Goal: Check status: Check status

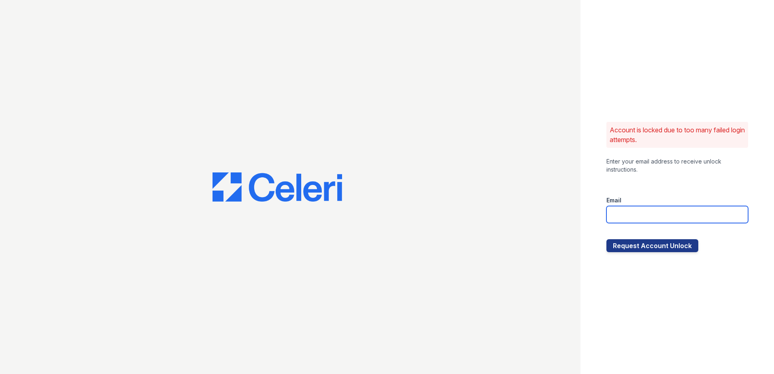
click at [612, 211] on input "email" at bounding box center [677, 214] width 142 height 17
type input "[EMAIL_ADDRESS][DOMAIN_NAME]"
click at [509, 18] on div at bounding box center [290, 187] width 580 height 374
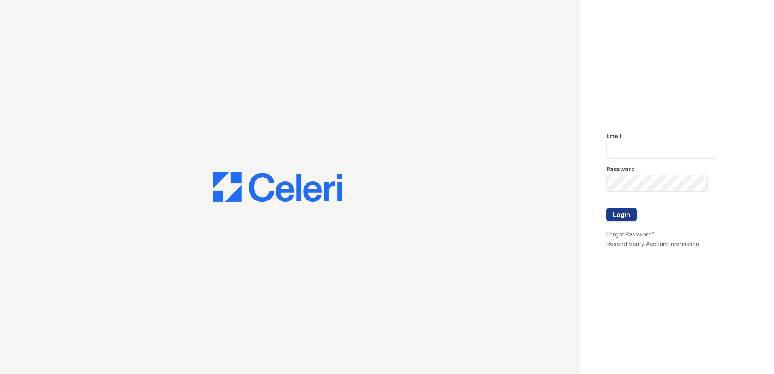
type input "[EMAIL_ADDRESS][DOMAIN_NAME]"
click at [574, 179] on div "Email renewdesplaines@trinity-pm.com Password Login Forgot Password? Resend Ver…" at bounding box center [387, 187] width 774 height 374
click at [558, 190] on div "Email renewdesplaines@trinity-pm.com Password Login Forgot Password? Resend Ver…" at bounding box center [387, 187] width 774 height 374
click at [615, 217] on button "Login" at bounding box center [621, 214] width 30 height 13
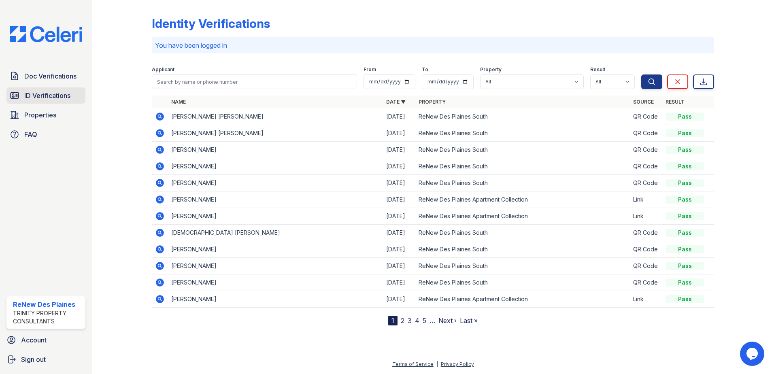
click at [54, 97] on span "ID Verifications" at bounding box center [47, 96] width 46 height 10
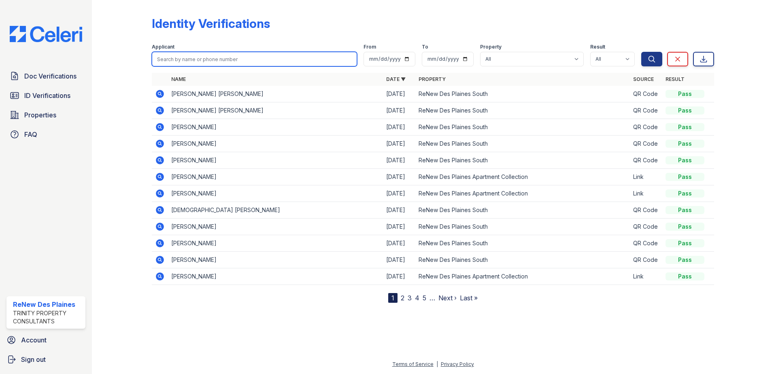
click at [168, 59] on input "search" at bounding box center [254, 59] width 205 height 15
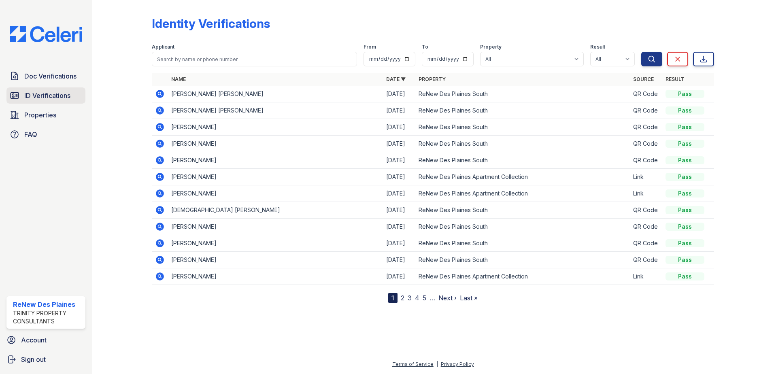
click at [53, 97] on span "ID Verifications" at bounding box center [47, 96] width 46 height 10
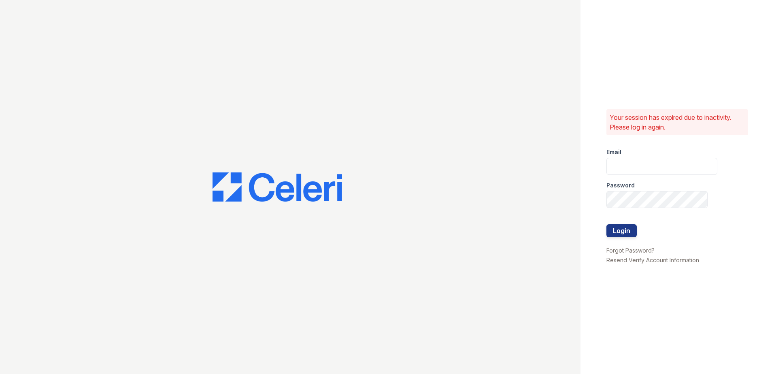
type input "renewdesplaines@trinity-pm.com"
click at [516, 189] on div "Your session has expired due to inactivity. Please log in again. Email renewdes…" at bounding box center [387, 187] width 774 height 374
click at [605, 226] on div "Your session has expired due to inactivity. Please log in again. Email renewdes…" at bounding box center [676, 187] width 193 height 374
click at [618, 230] on button "Login" at bounding box center [621, 230] width 30 height 13
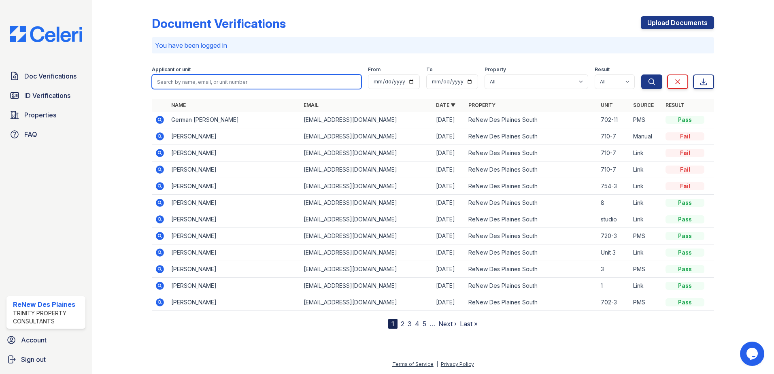
click at [202, 85] on input "search" at bounding box center [257, 81] width 210 height 15
type input "liszette"
click at [641, 74] on button "Search" at bounding box center [651, 81] width 21 height 15
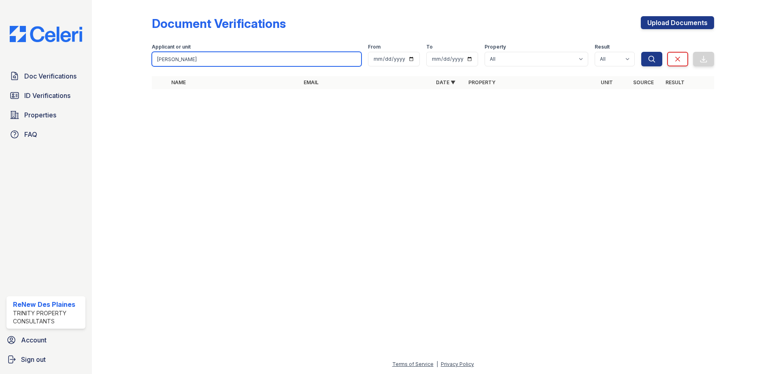
type input "[PERSON_NAME]"
click at [641, 52] on button "Search" at bounding box center [651, 59] width 21 height 15
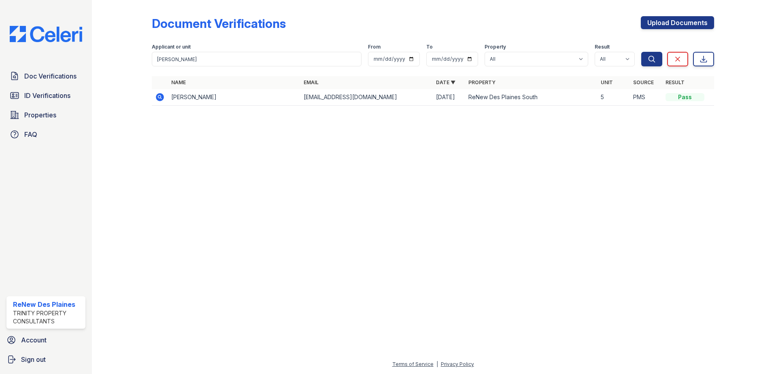
click at [196, 102] on td "Lizette Gonzalez" at bounding box center [234, 97] width 132 height 17
click at [162, 98] on icon at bounding box center [160, 97] width 8 height 8
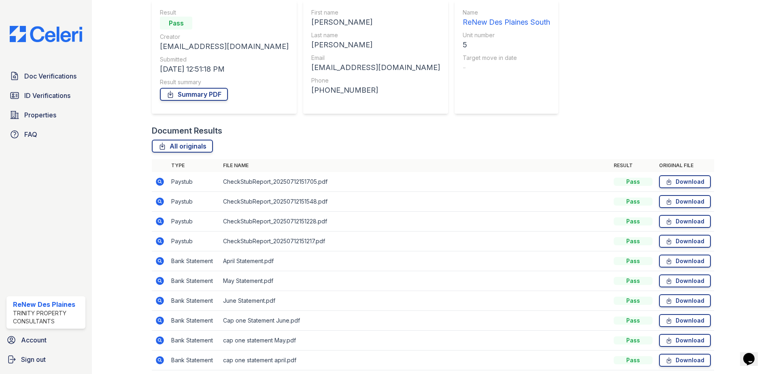
scroll to position [81, 0]
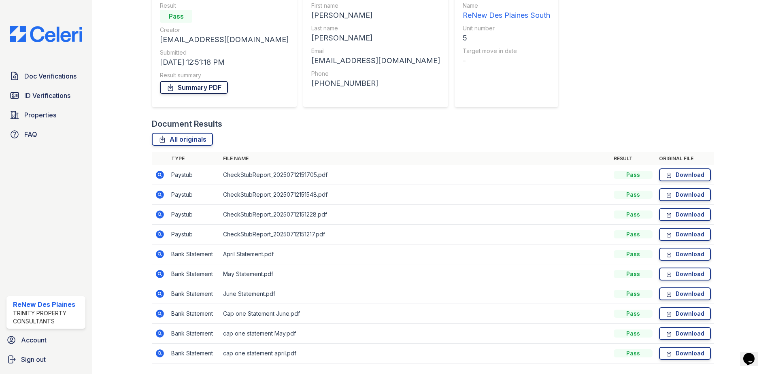
click at [209, 86] on link "Summary PDF" at bounding box center [194, 87] width 68 height 13
click at [42, 96] on span "ID Verifications" at bounding box center [47, 96] width 46 height 10
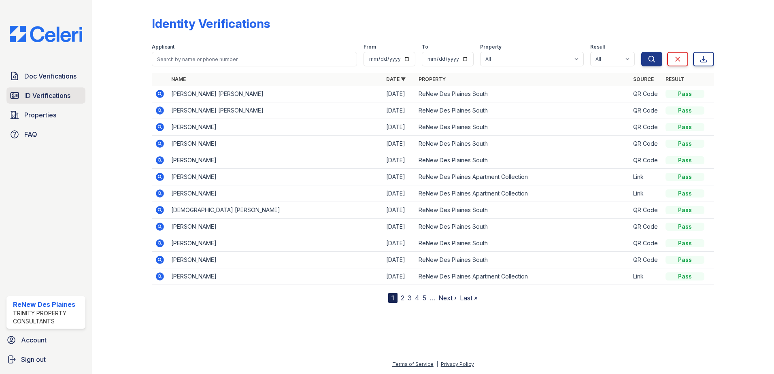
click at [57, 94] on span "ID Verifications" at bounding box center [47, 96] width 46 height 10
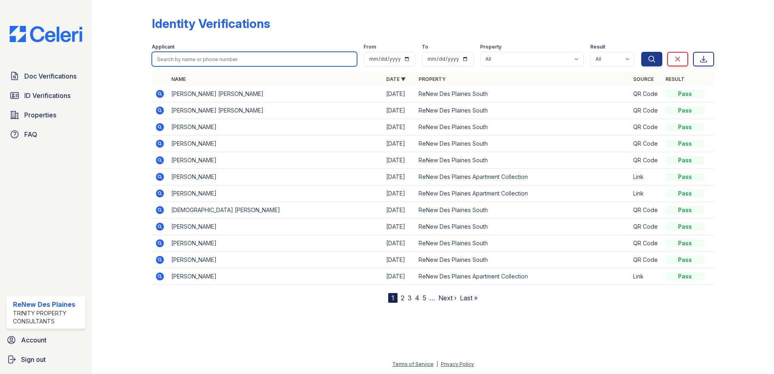
click at [185, 59] on input "search" at bounding box center [254, 59] width 205 height 15
type input "lizette"
click at [641, 52] on button "Search" at bounding box center [651, 59] width 21 height 15
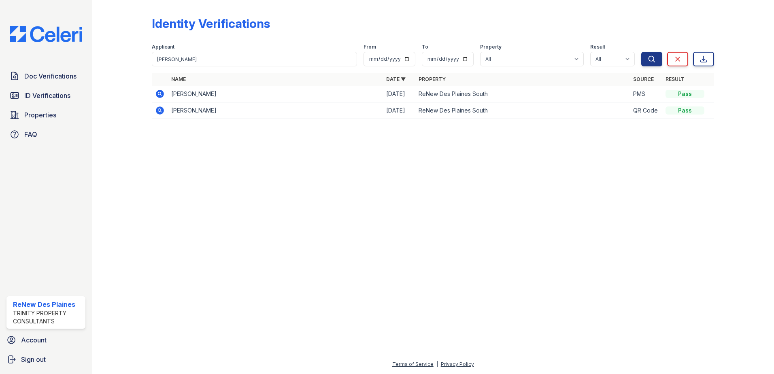
click at [160, 94] on icon at bounding box center [159, 93] width 2 height 2
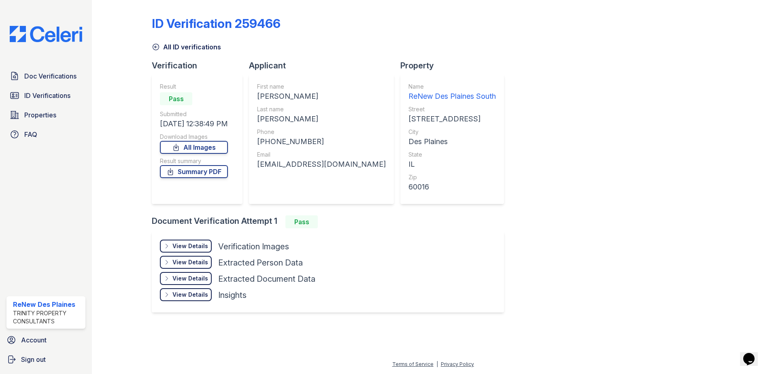
click at [184, 245] on div "View Details" at bounding box center [190, 246] width 36 height 8
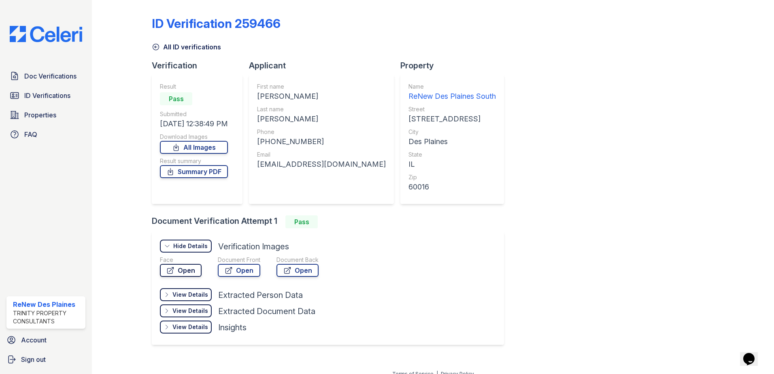
click at [182, 267] on link "Open" at bounding box center [181, 270] width 42 height 13
click at [208, 171] on link "Summary PDF" at bounding box center [194, 171] width 68 height 13
click at [61, 74] on span "Doc Verifications" at bounding box center [50, 76] width 52 height 10
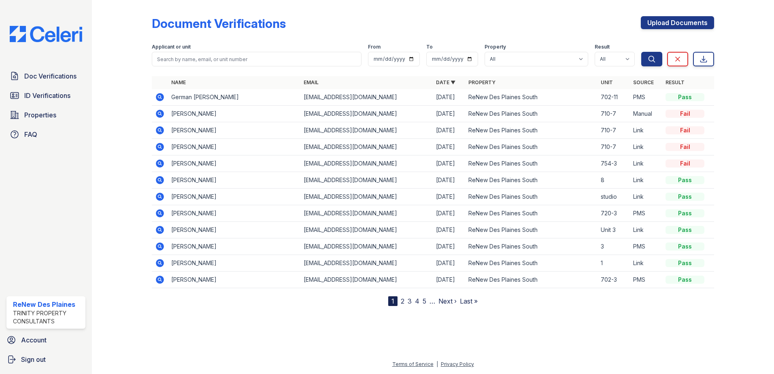
click at [160, 114] on icon at bounding box center [159, 113] width 2 height 2
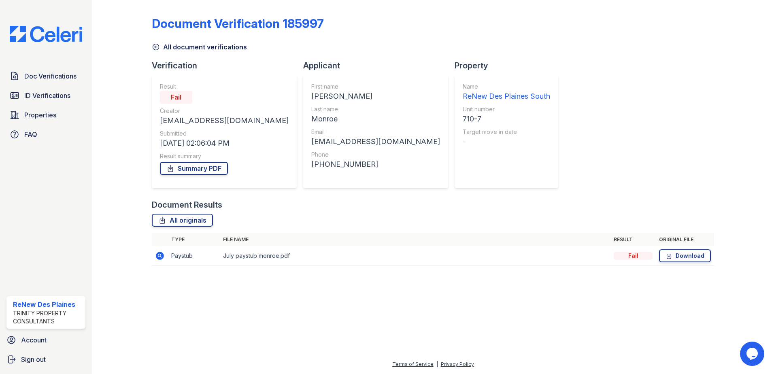
click at [159, 254] on icon at bounding box center [160, 256] width 8 height 8
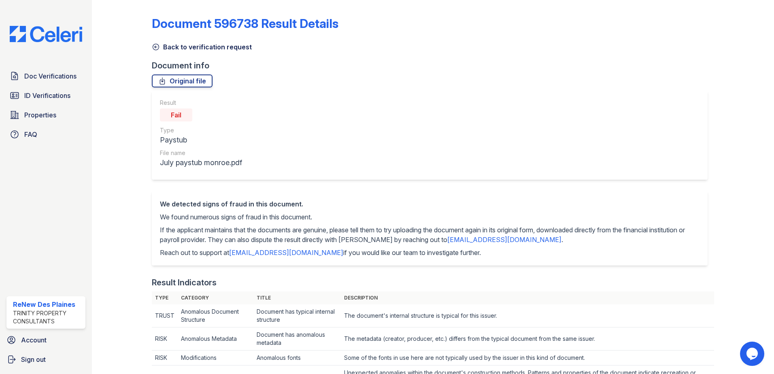
click at [157, 44] on icon at bounding box center [156, 47] width 6 height 6
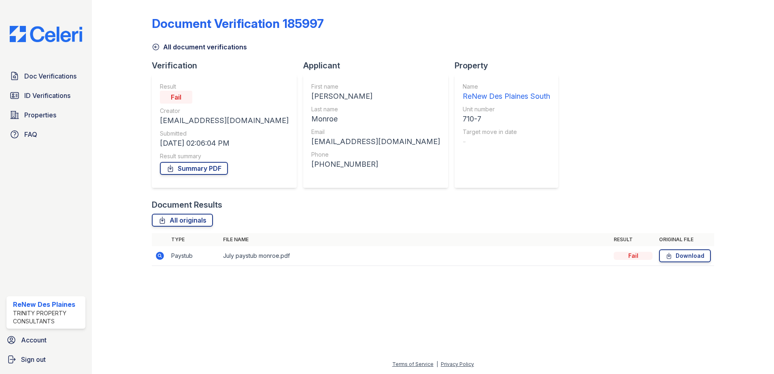
click at [156, 48] on icon at bounding box center [156, 47] width 8 height 8
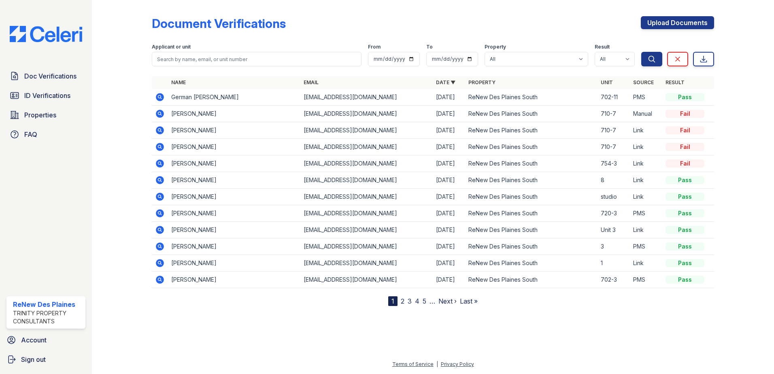
click at [161, 115] on icon at bounding box center [160, 114] width 10 height 10
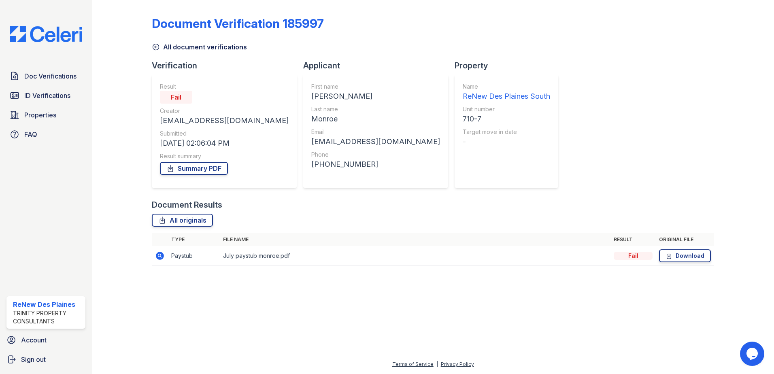
click at [156, 47] on icon at bounding box center [156, 47] width 6 height 6
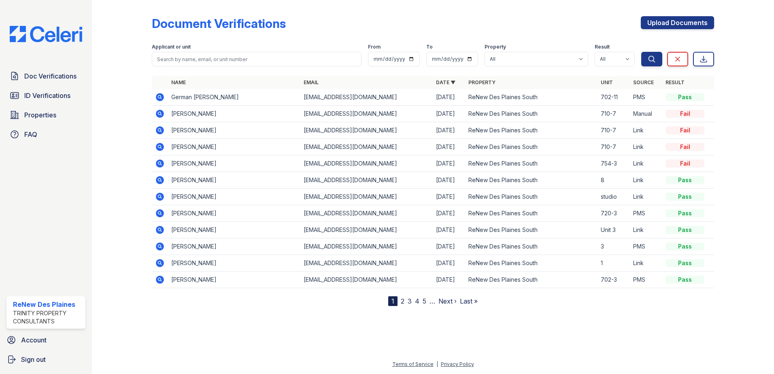
click at [158, 127] on icon at bounding box center [160, 130] width 8 height 8
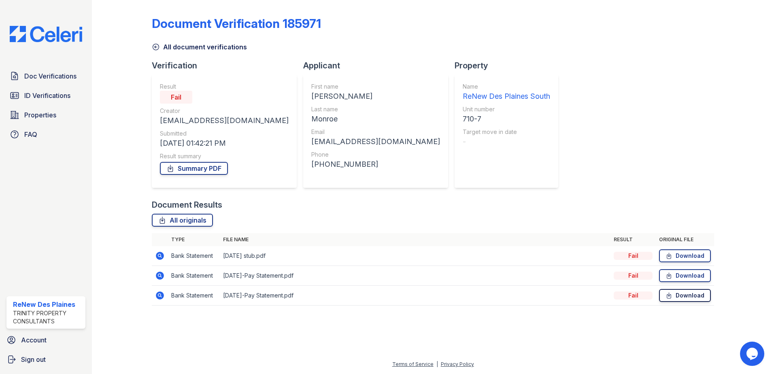
click at [694, 296] on link "Download" at bounding box center [685, 295] width 52 height 13
click at [60, 74] on span "Doc Verifications" at bounding box center [50, 76] width 52 height 10
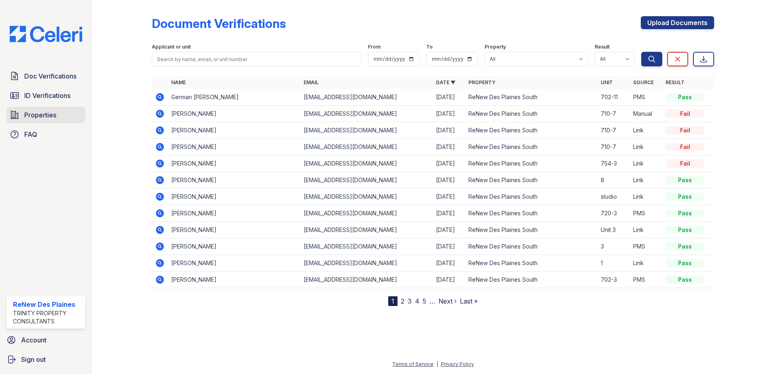
click at [50, 110] on span "Properties" at bounding box center [40, 115] width 32 height 10
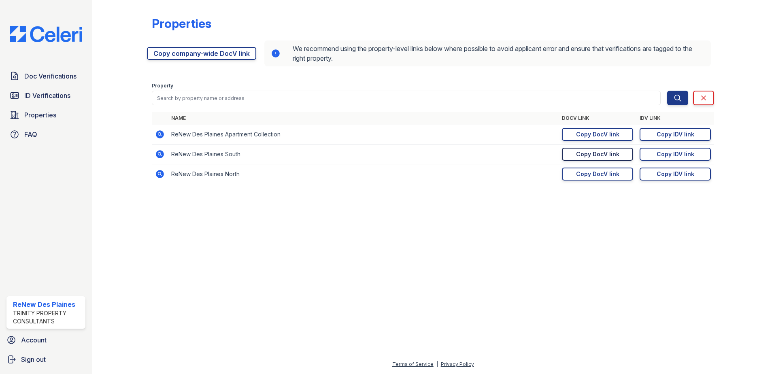
click at [614, 155] on div "Copy DocV link" at bounding box center [597, 154] width 43 height 8
